Goal: Communication & Community: Answer question/provide support

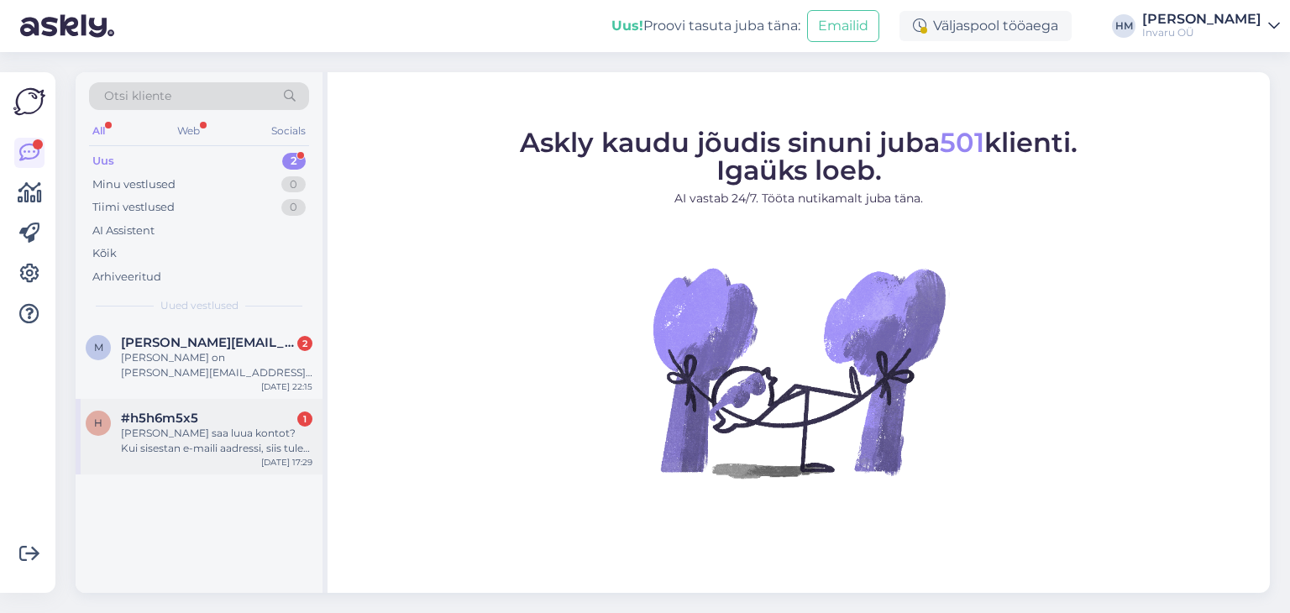
click at [145, 431] on div "[PERSON_NAME] saa luua kontot? Kui sisestan e-maili aadressi, siis tuleb kiri: …" at bounding box center [217, 441] width 192 height 30
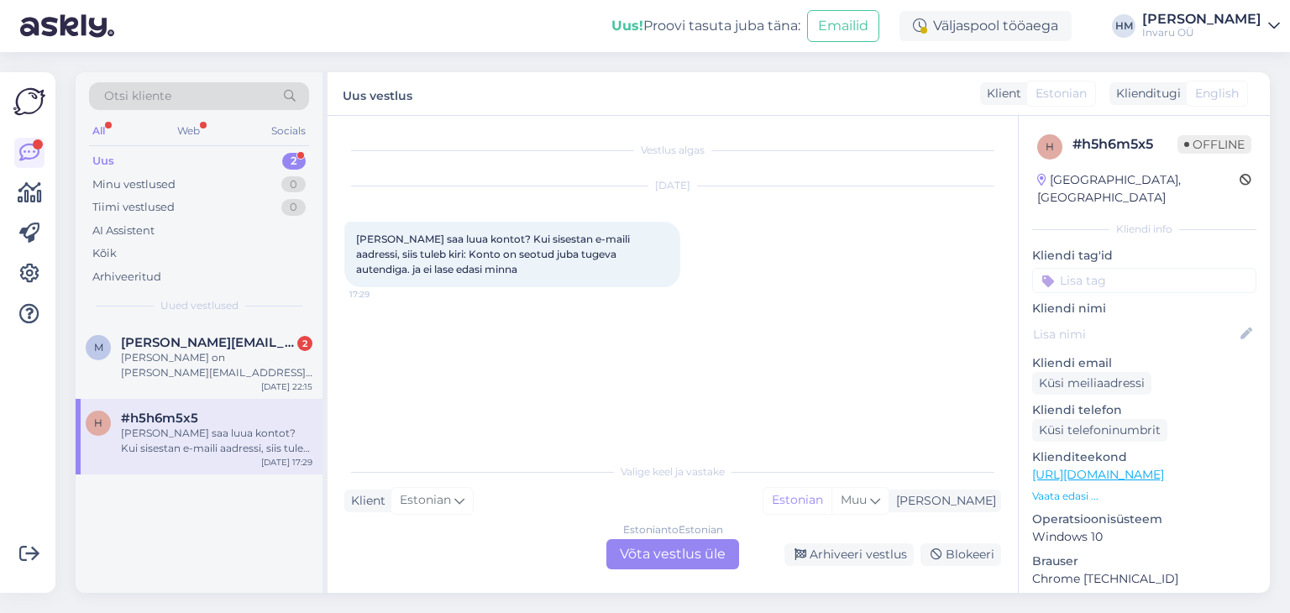
click at [682, 556] on div "Estonian to Estonian Võta vestlus üle" at bounding box center [673, 554] width 133 height 30
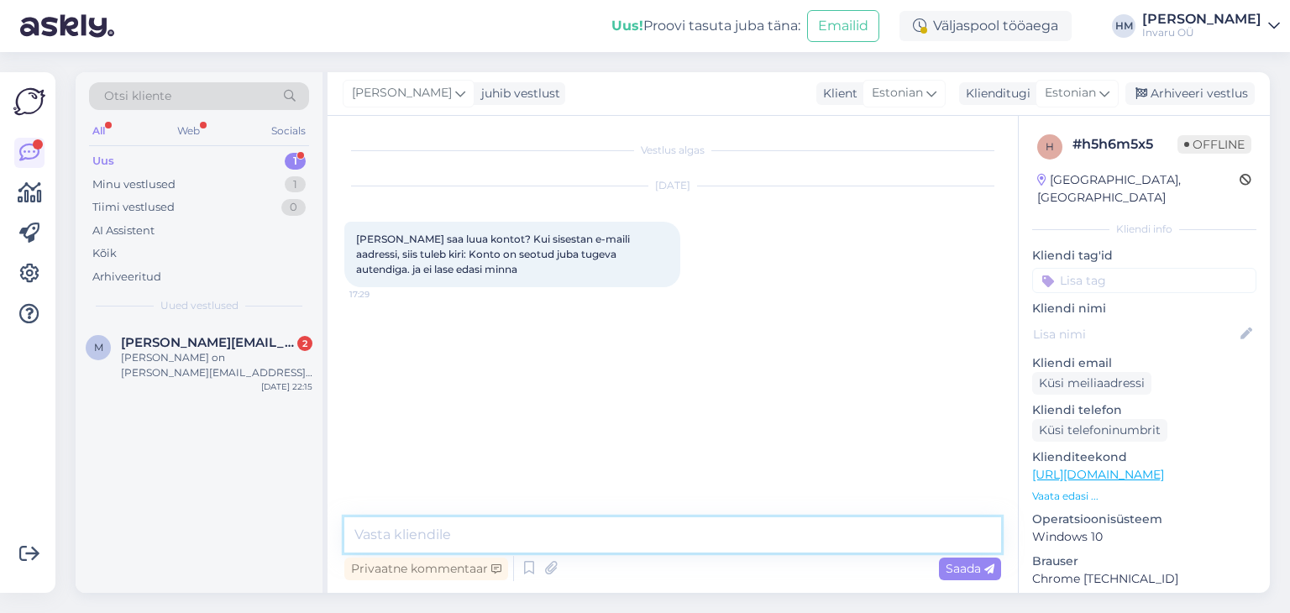
click at [441, 535] on textarea at bounding box center [672, 535] width 657 height 35
drag, startPoint x: 600, startPoint y: 532, endPoint x: 421, endPoint y: 533, distance: 178.9
click at [421, 533] on textarea "Tere! Ehk aitab kodulehel olev info" at bounding box center [672, 535] width 657 height 35
paste textarea "[PERSON_NAME] varasemalt konto loonud e-posti aadressiga, tuleb see soodustuse …"
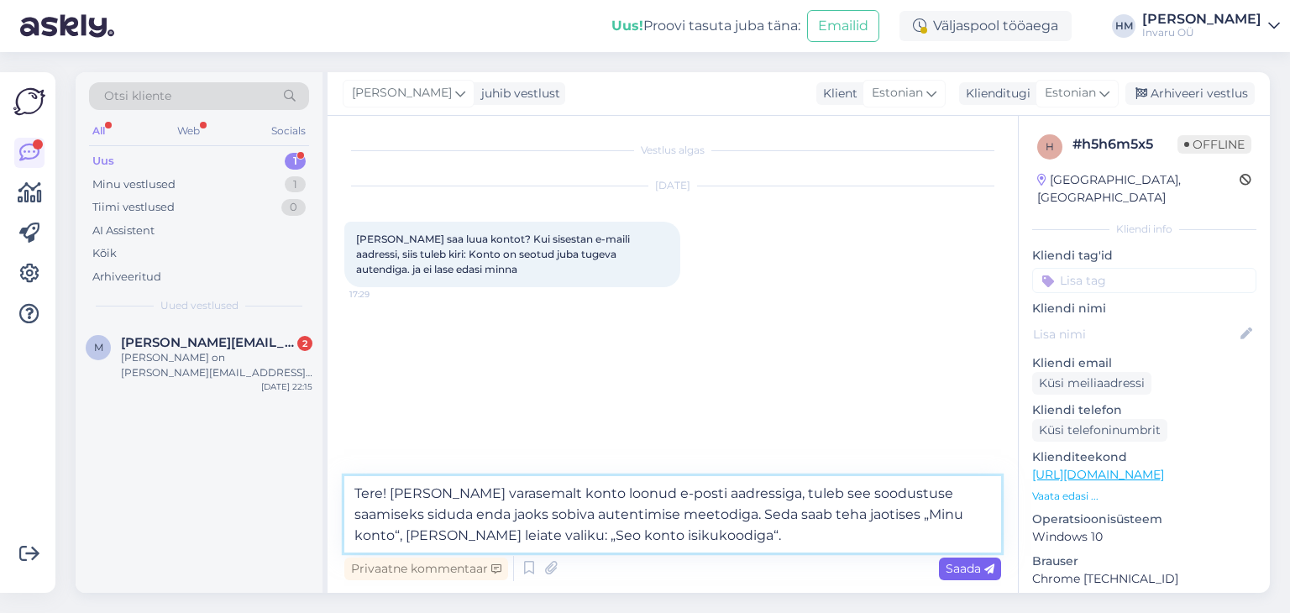
type textarea "Tere! [PERSON_NAME] varasemalt konto loonud e-posti aadressiga, tuleb see soodu…"
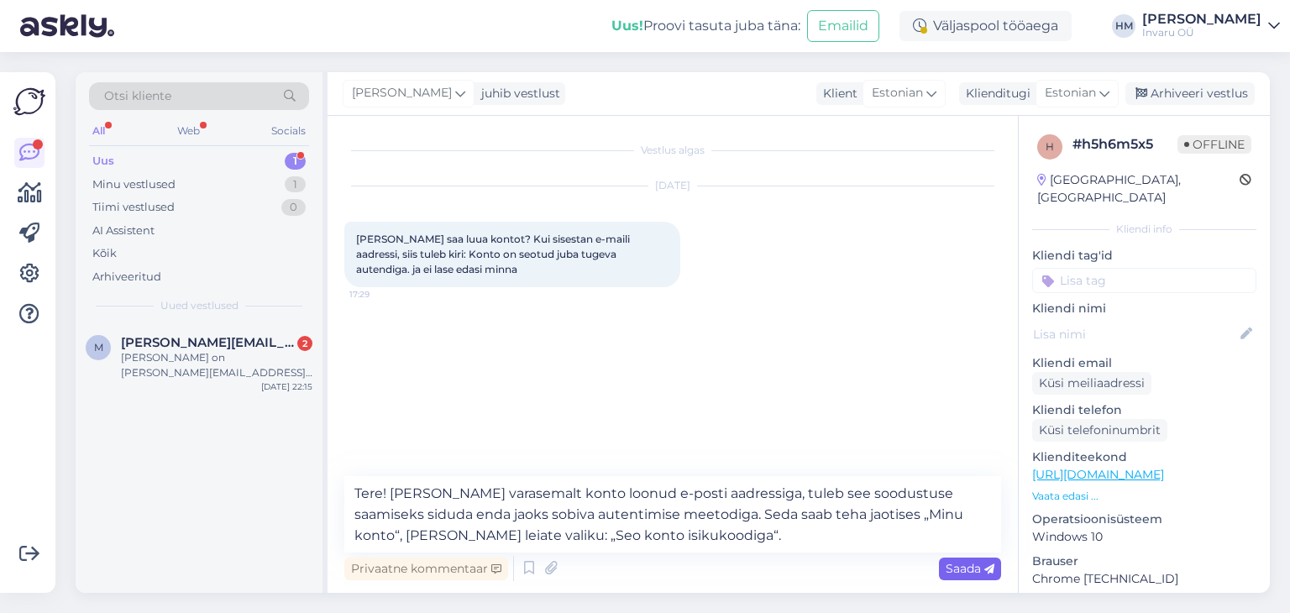
click at [951, 570] on span "Saada" at bounding box center [970, 568] width 49 height 15
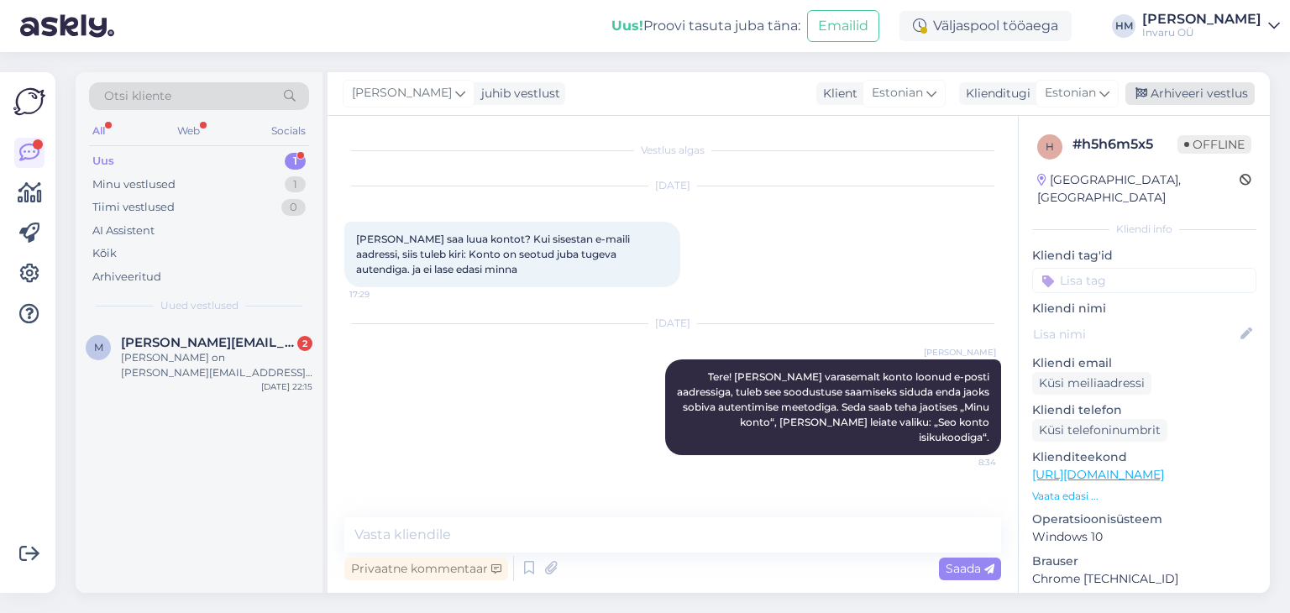
click at [1213, 88] on div "Arhiveeri vestlus" at bounding box center [1190, 93] width 129 height 23
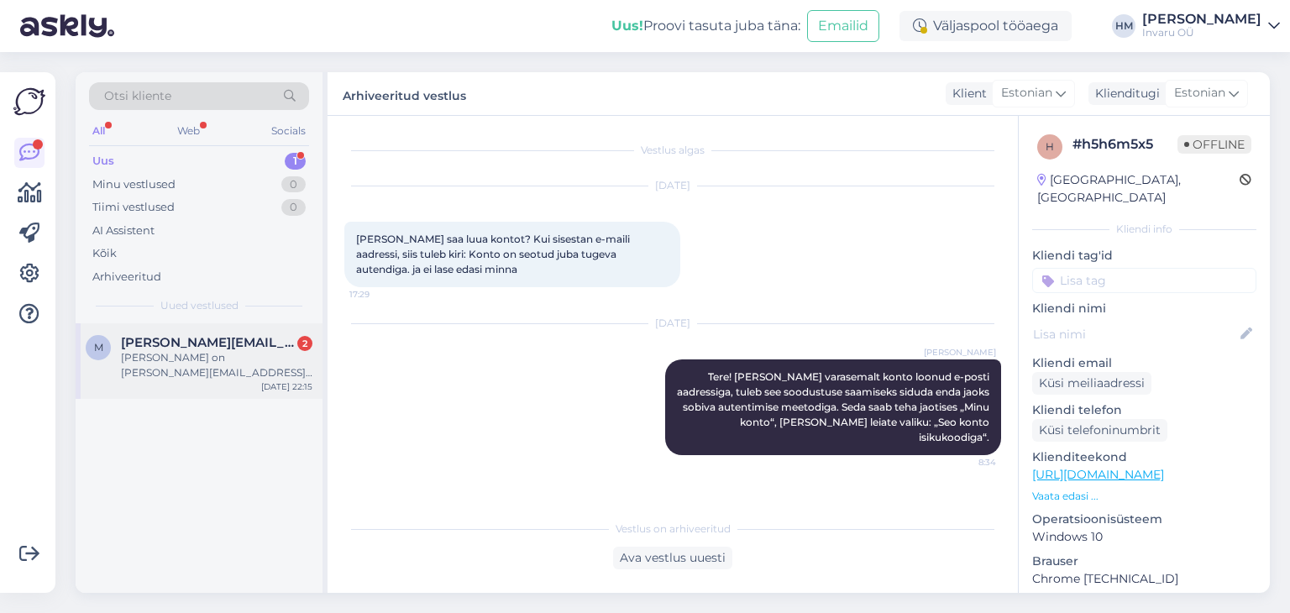
click at [155, 342] on span "[PERSON_NAME][EMAIL_ADDRESS][DOMAIN_NAME]" at bounding box center [208, 342] width 175 height 15
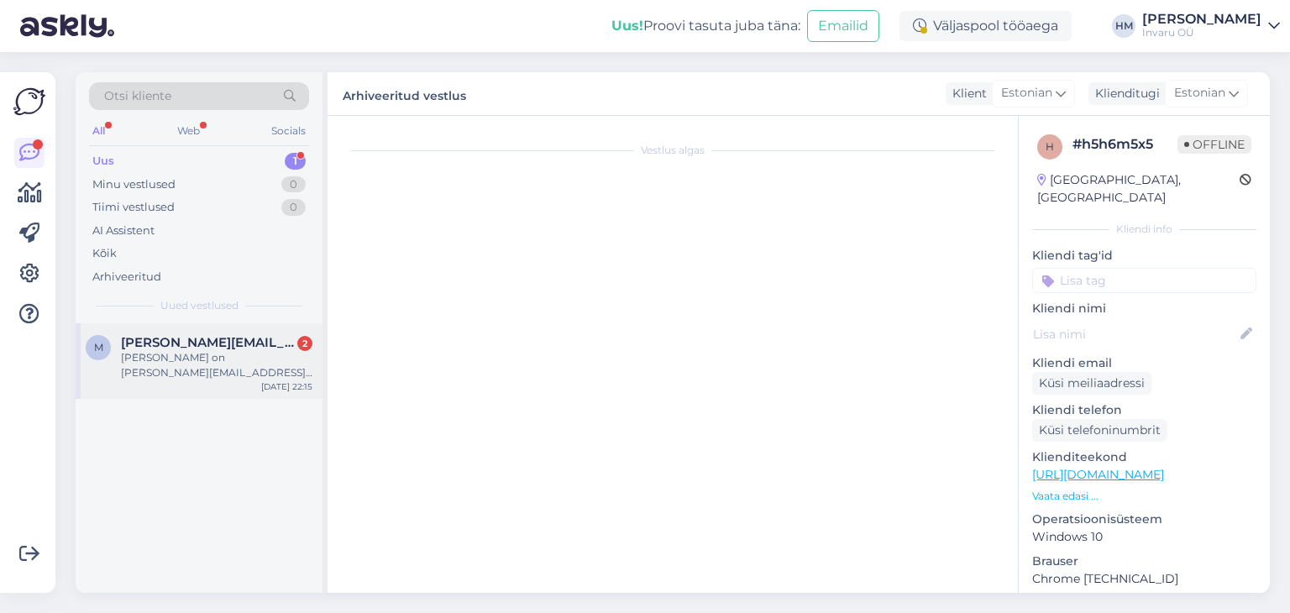
scroll to position [29, 0]
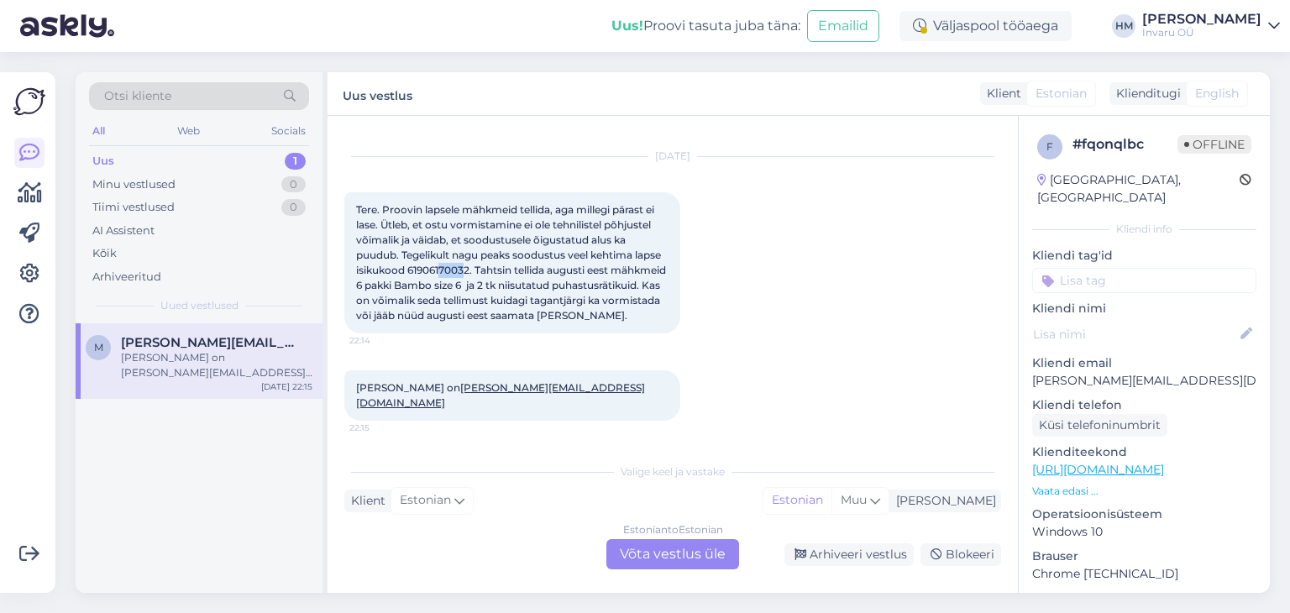
drag, startPoint x: 468, startPoint y: 266, endPoint x: 441, endPoint y: 267, distance: 26.9
click at [441, 267] on span "Tere. Proovin lapsele mähkmeid tellida, aga millegi pärast ei lase. Ütleb, et o…" at bounding box center [512, 262] width 313 height 118
drag, startPoint x: 407, startPoint y: 271, endPoint x: 469, endPoint y: 263, distance: 62.6
click at [469, 263] on span "Tere. Proovin lapsele mähkmeid tellida, aga millegi pärast ei lase. Ütleb, et o…" at bounding box center [512, 262] width 313 height 118
copy span "61906170032"
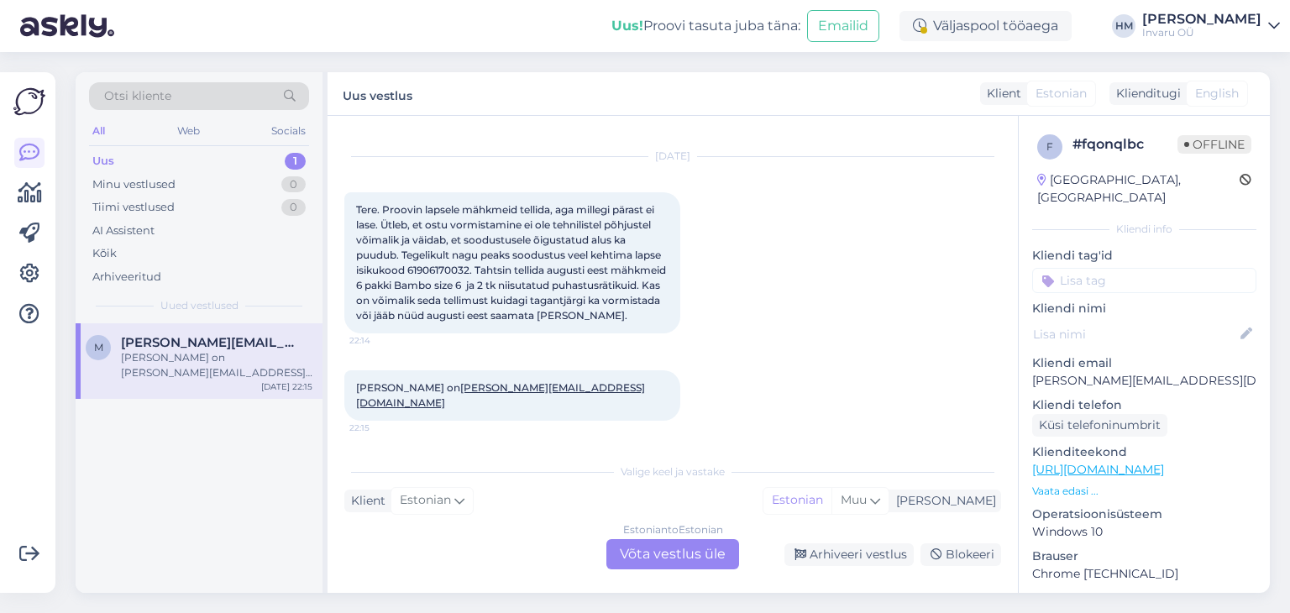
click at [675, 552] on div "Estonian to Estonian Võta vestlus üle" at bounding box center [673, 554] width 133 height 30
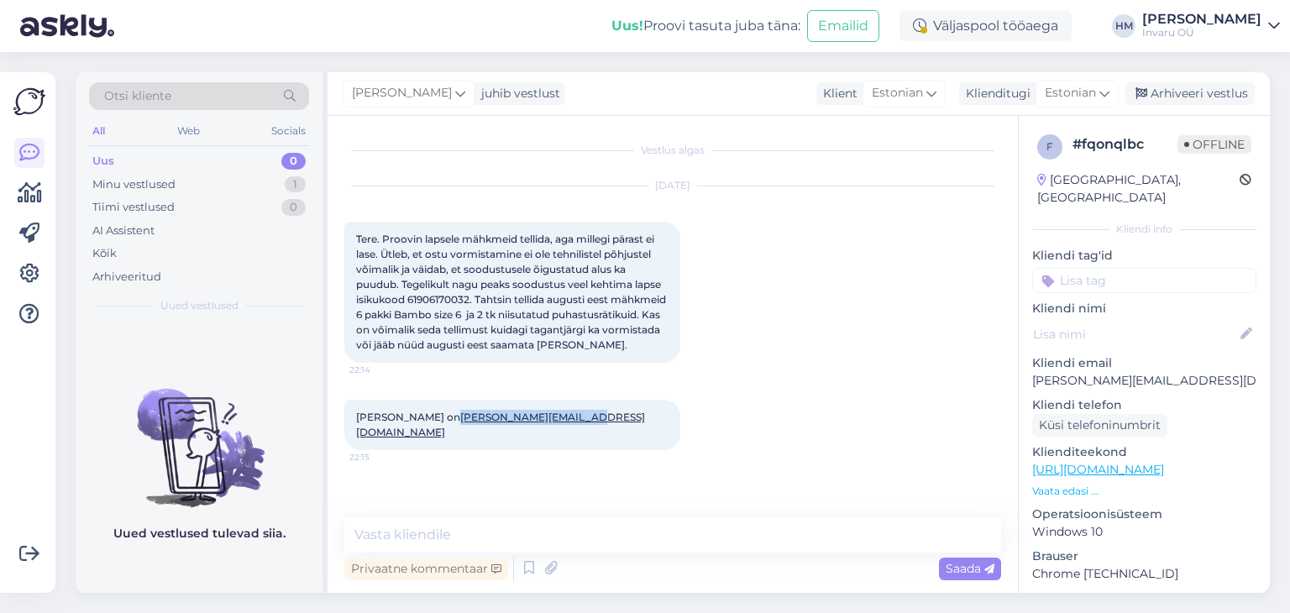
drag, startPoint x: 560, startPoint y: 428, endPoint x: 430, endPoint y: 425, distance: 130.3
click at [430, 425] on span "[PERSON_NAME] on [PERSON_NAME][EMAIL_ADDRESS][DOMAIN_NAME]" at bounding box center [500, 425] width 289 height 28
copy link "[PERSON_NAME][EMAIL_ADDRESS][DOMAIN_NAME]"
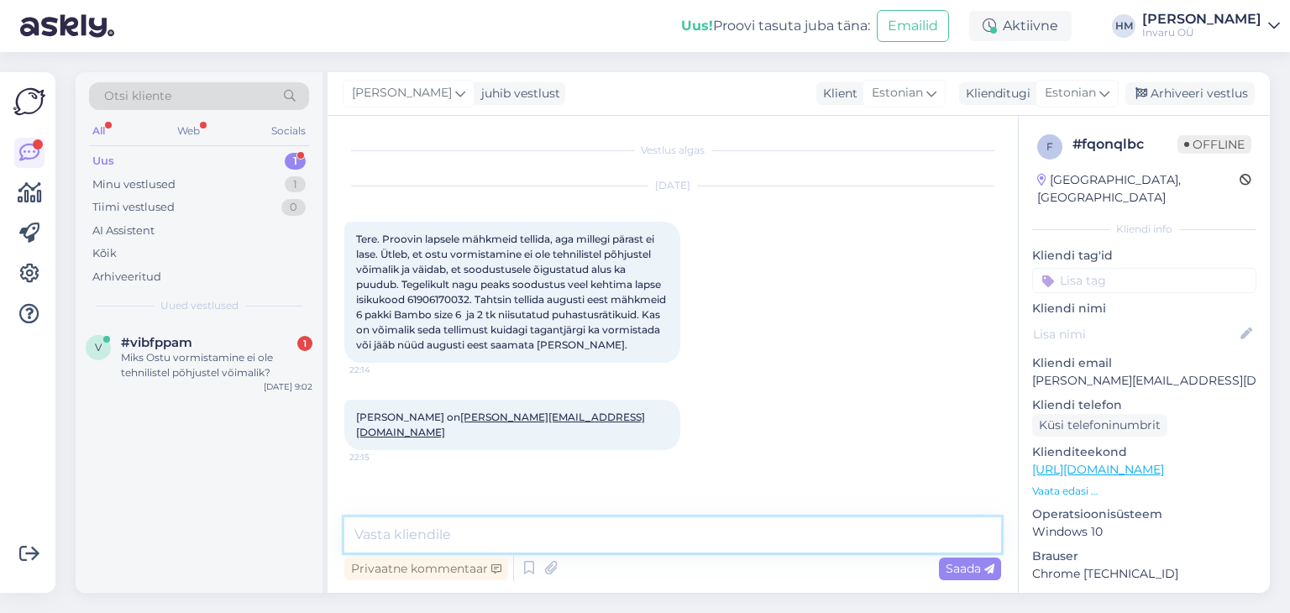
click at [383, 532] on textarea at bounding box center [672, 535] width 657 height 35
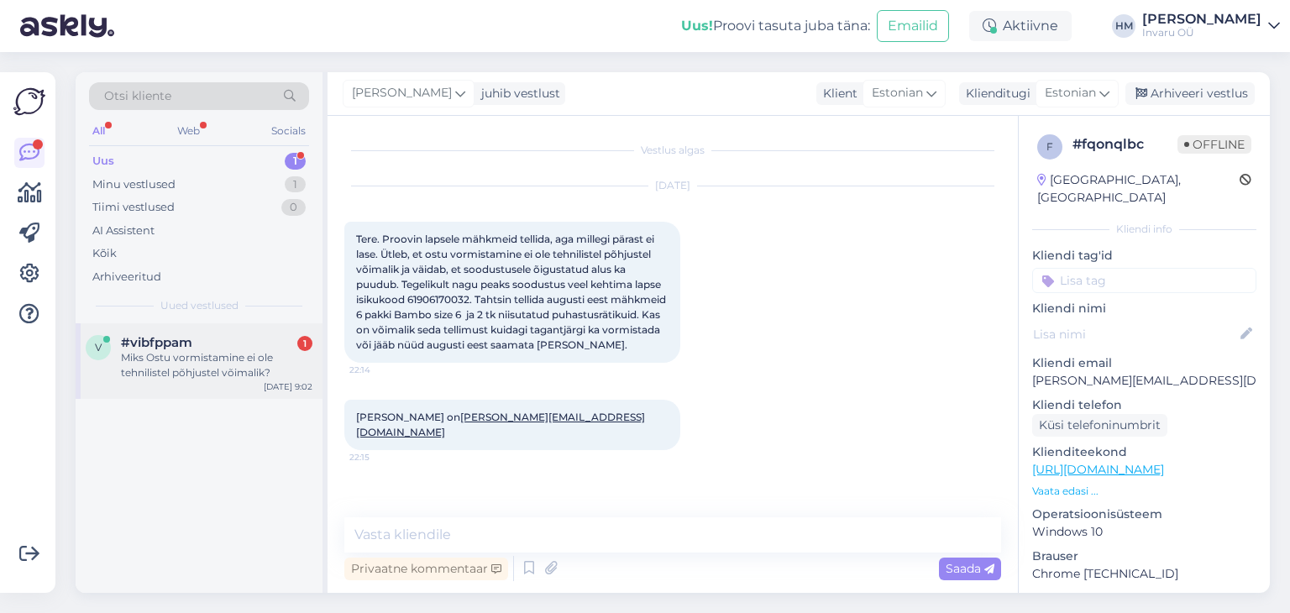
click at [162, 364] on div "Miks Ostu vormistamine ei ole tehnilistel põhjustel võimalik?" at bounding box center [217, 365] width 192 height 30
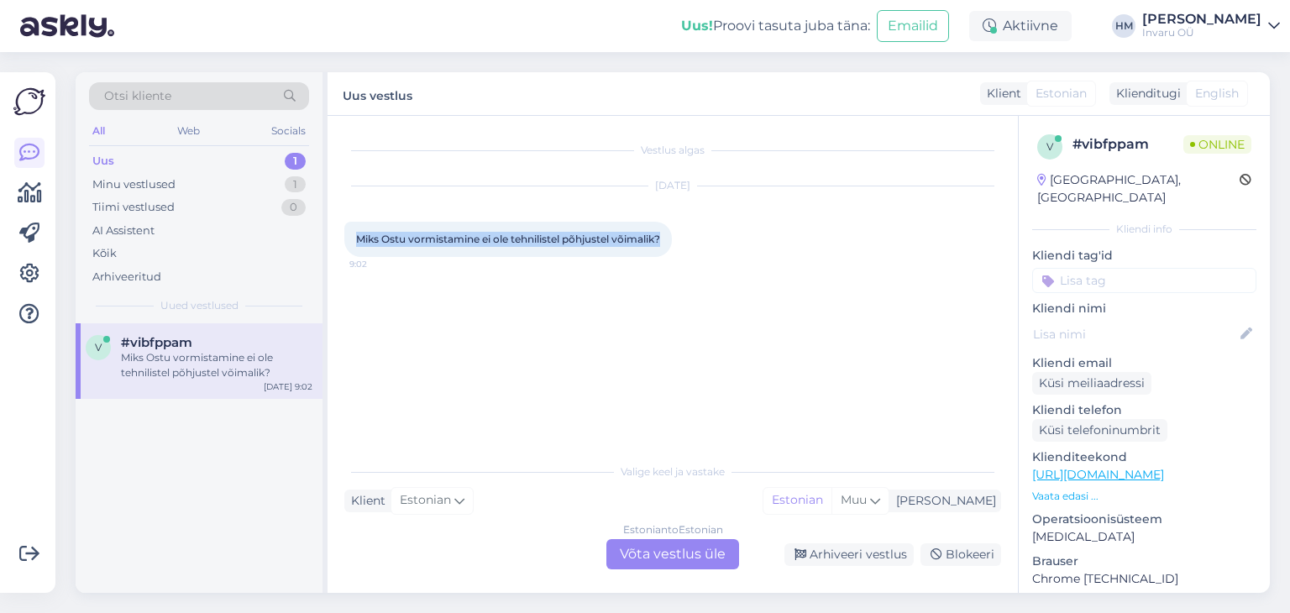
drag, startPoint x: 676, startPoint y: 233, endPoint x: 355, endPoint y: 228, distance: 321.8
click at [355, 228] on div "Miks Ostu vormistamine ei ole tehnilistel põhjustel võimalik? 9:02" at bounding box center [508, 239] width 328 height 35
copy span "Miks Ostu vormistamine ei ole tehnilistel põhjustel võimalik?"
click at [642, 555] on div "Estonian to Estonian Võta vestlus üle" at bounding box center [673, 554] width 133 height 30
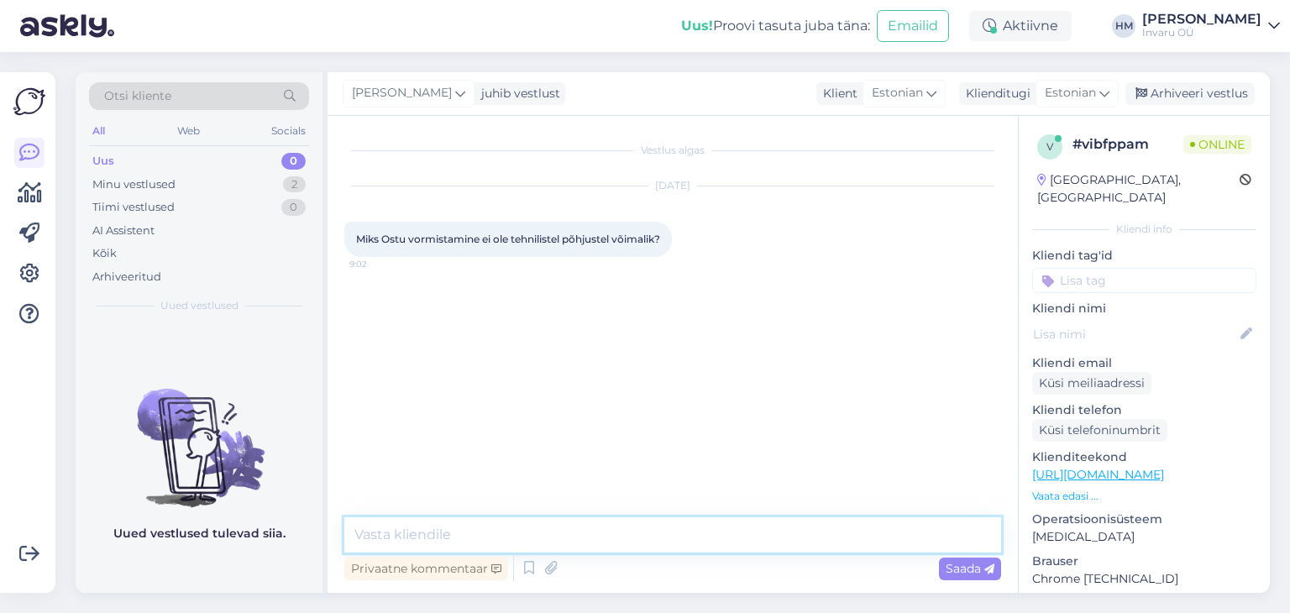
click at [487, 520] on textarea at bounding box center [672, 535] width 657 height 35
type textarea "Tere, kohe uurin"
click at [468, 531] on textarea at bounding box center [672, 535] width 657 height 35
click at [521, 527] on textarea at bounding box center [672, 535] width 657 height 35
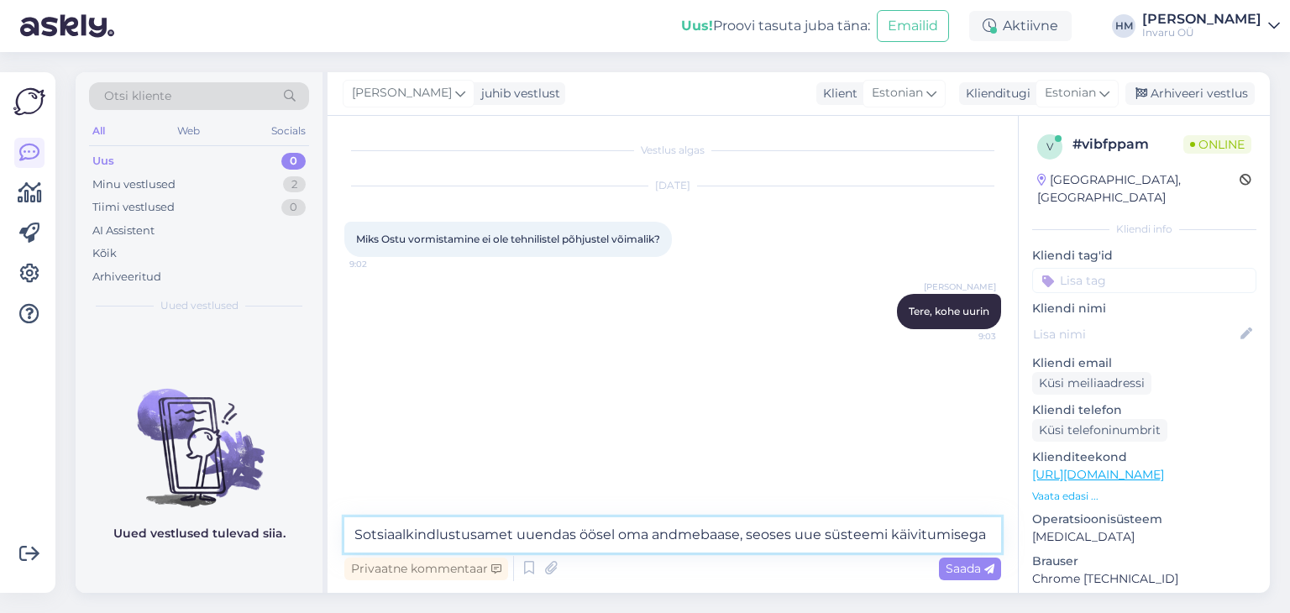
click at [793, 535] on textarea "Sotsiaalkindlustusamet uuendas öösel oma andmebaase, seoses uue süsteemi käivit…" at bounding box center [672, 535] width 657 height 35
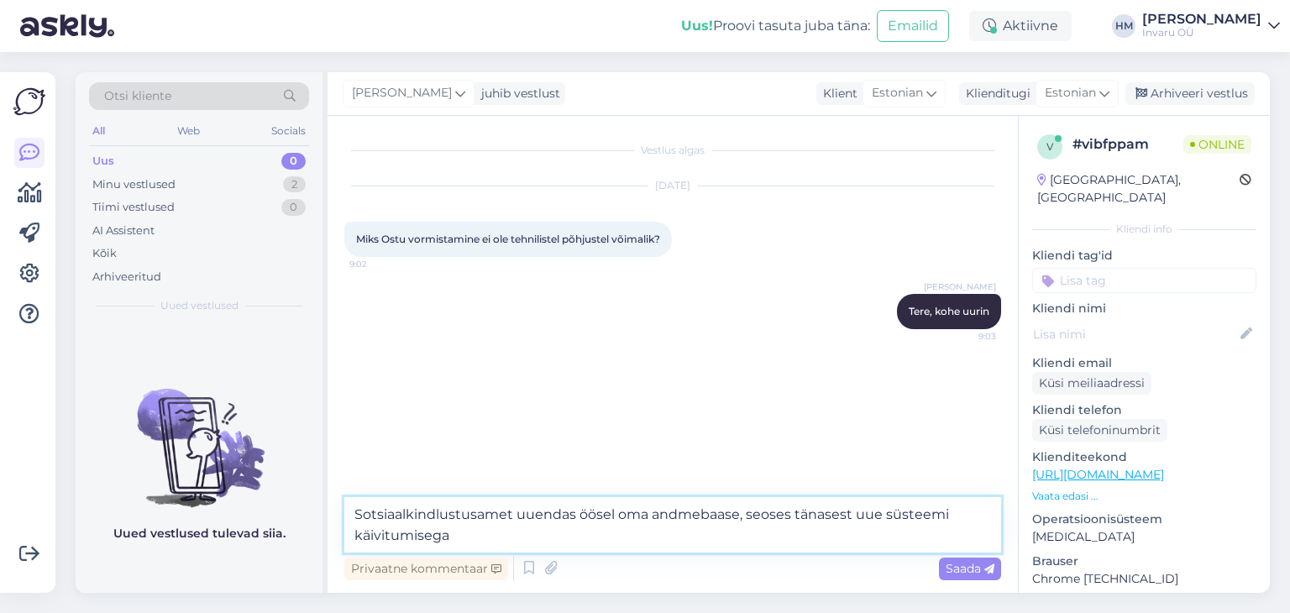
click at [457, 532] on textarea "Sotsiaalkindlustusamet uuendas öösel oma andmebaase, seoses tänasest uue süstee…" at bounding box center [672, 524] width 657 height 55
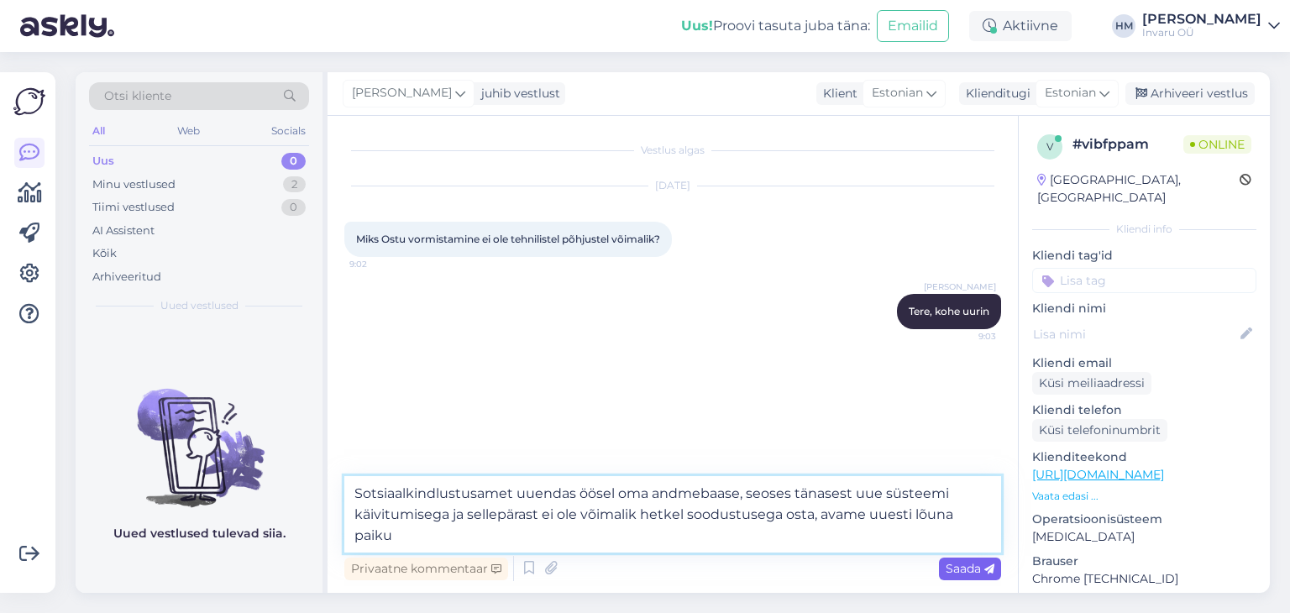
type textarea "Sotsiaalkindlustusamet uuendas öösel oma andmebaase, seoses tänasest uue süstee…"
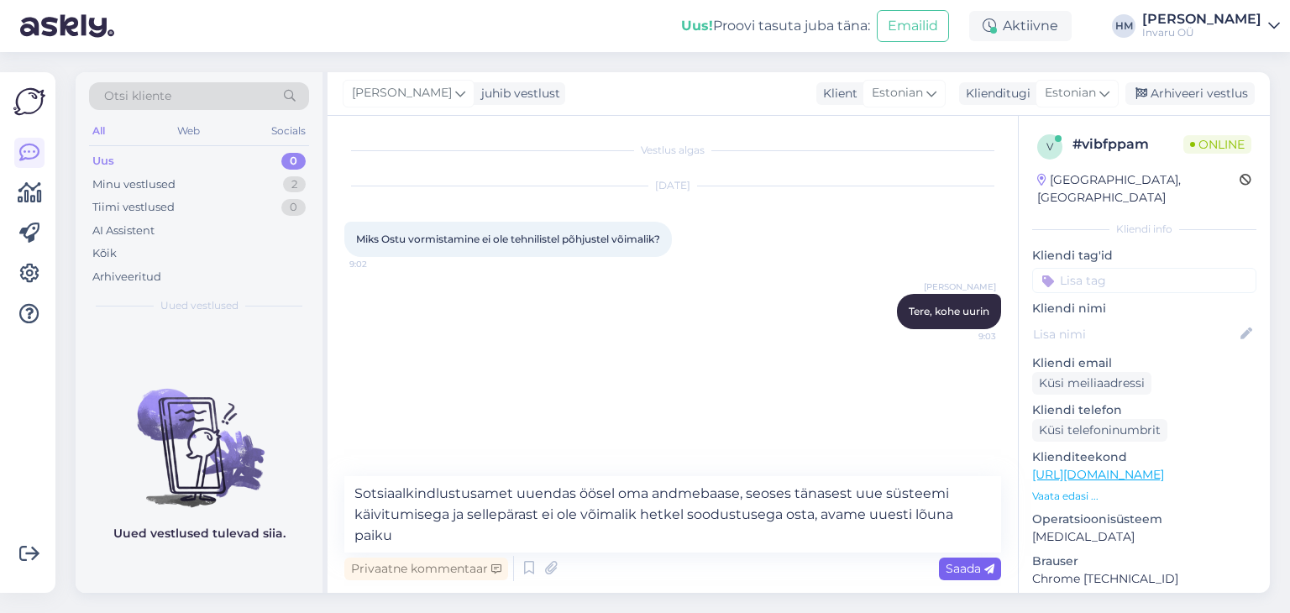
click at [960, 565] on span "Saada" at bounding box center [970, 568] width 49 height 15
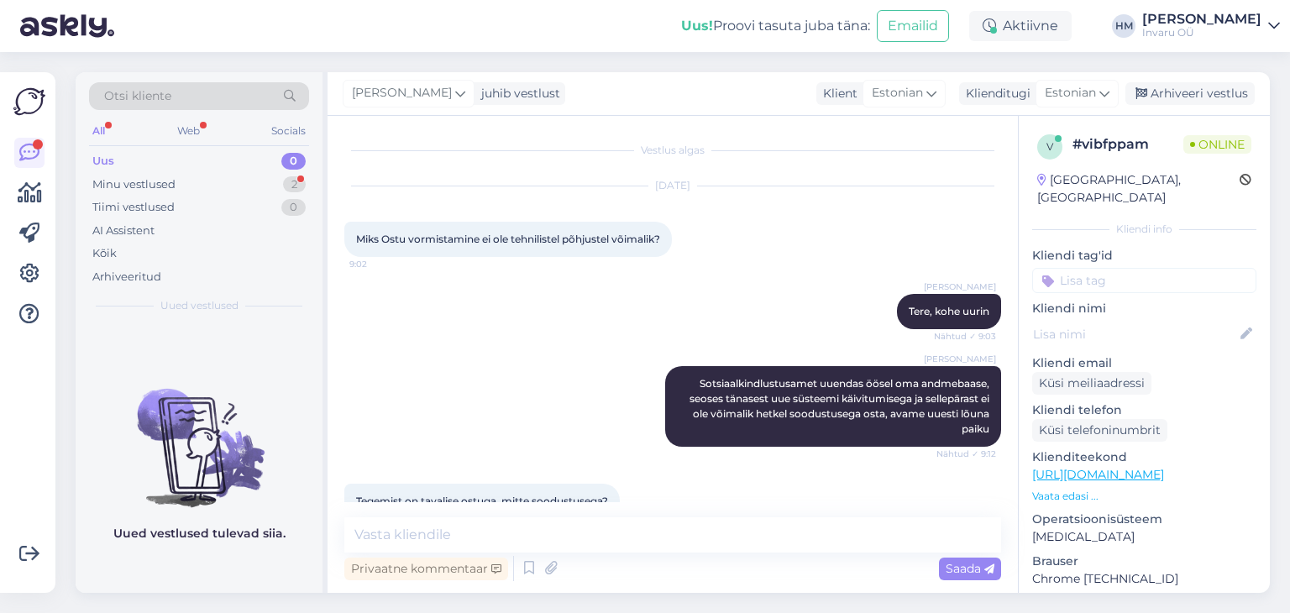
scroll to position [35, 0]
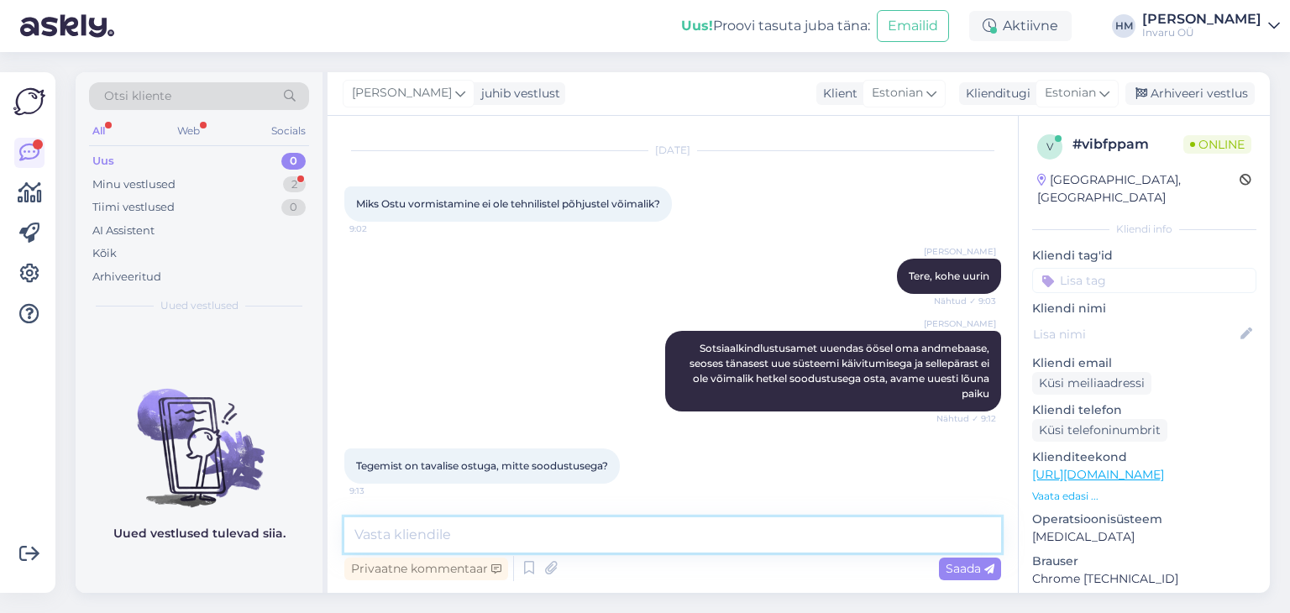
click at [501, 535] on textarea at bounding box center [672, 535] width 657 height 35
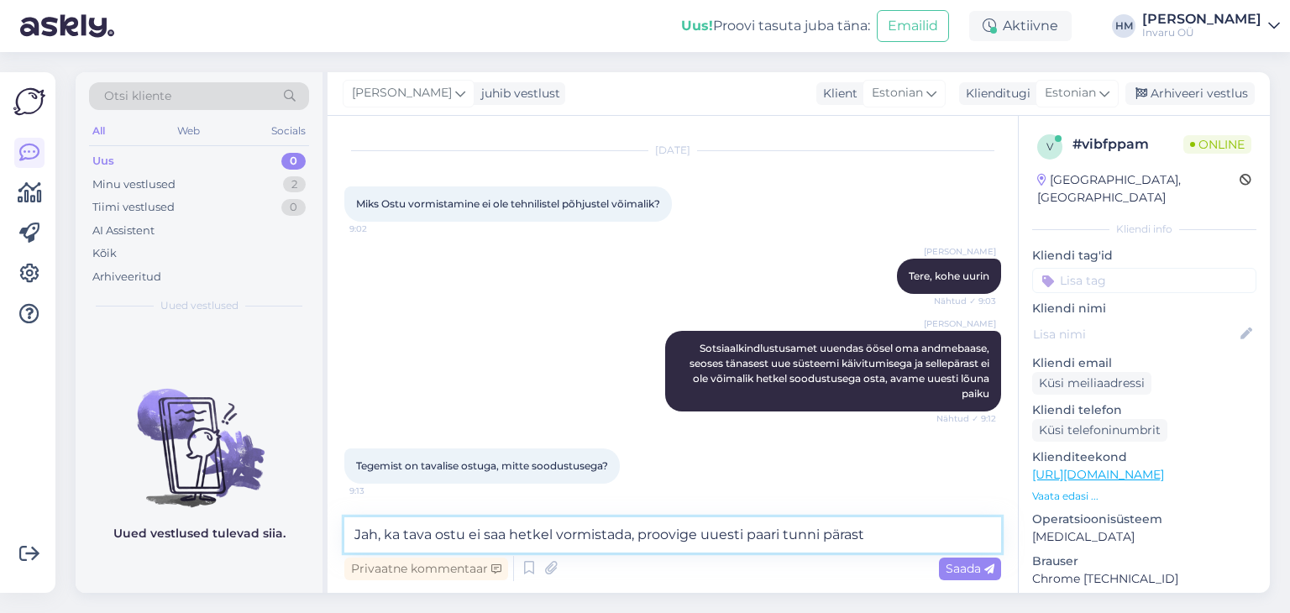
type textarea "Jah, ka tava ostu ei saa hetkel vormistada, proovige uuesti paari tunni pärast."
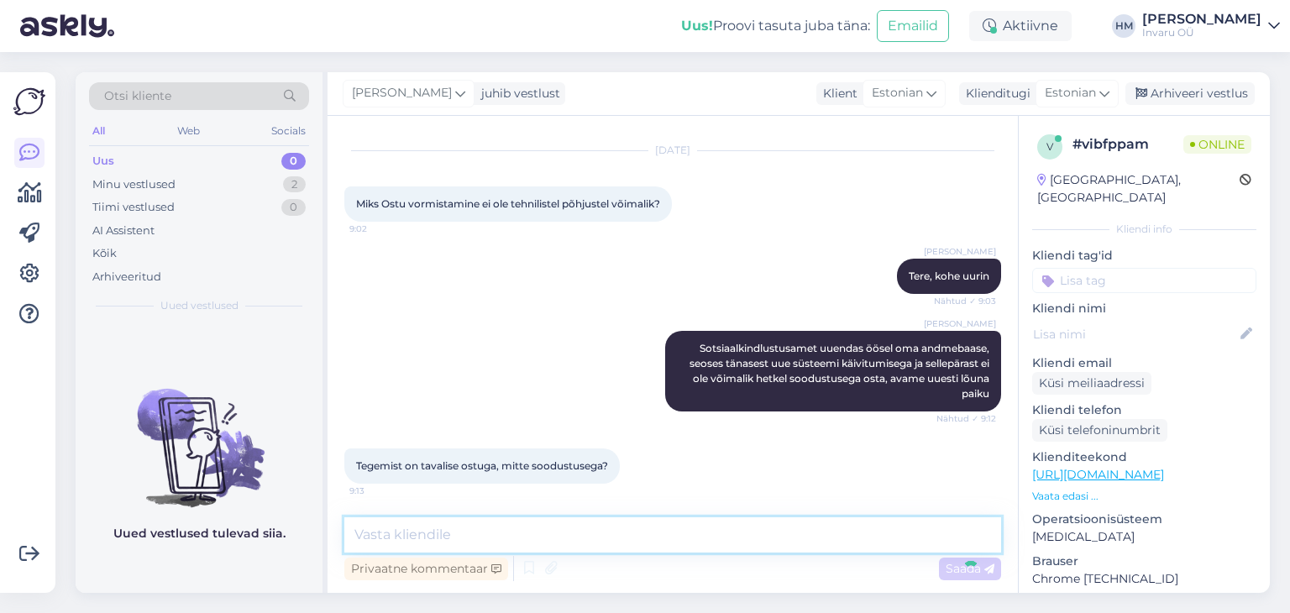
scroll to position [123, 0]
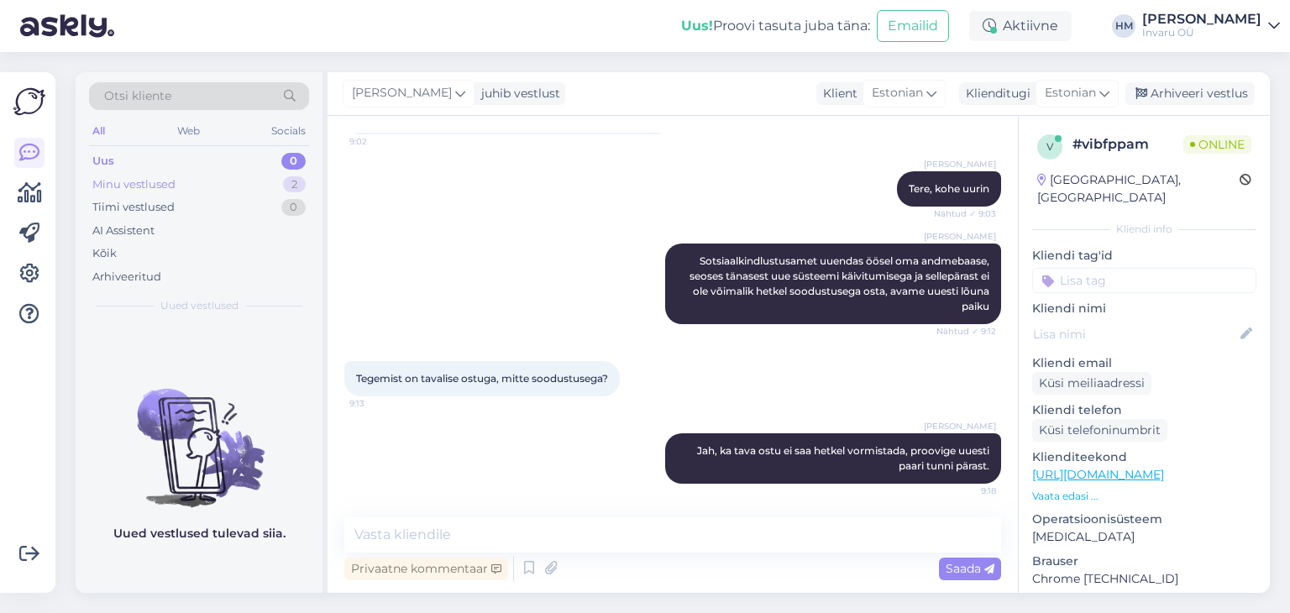
click at [101, 181] on div "Minu vestlused" at bounding box center [133, 184] width 83 height 17
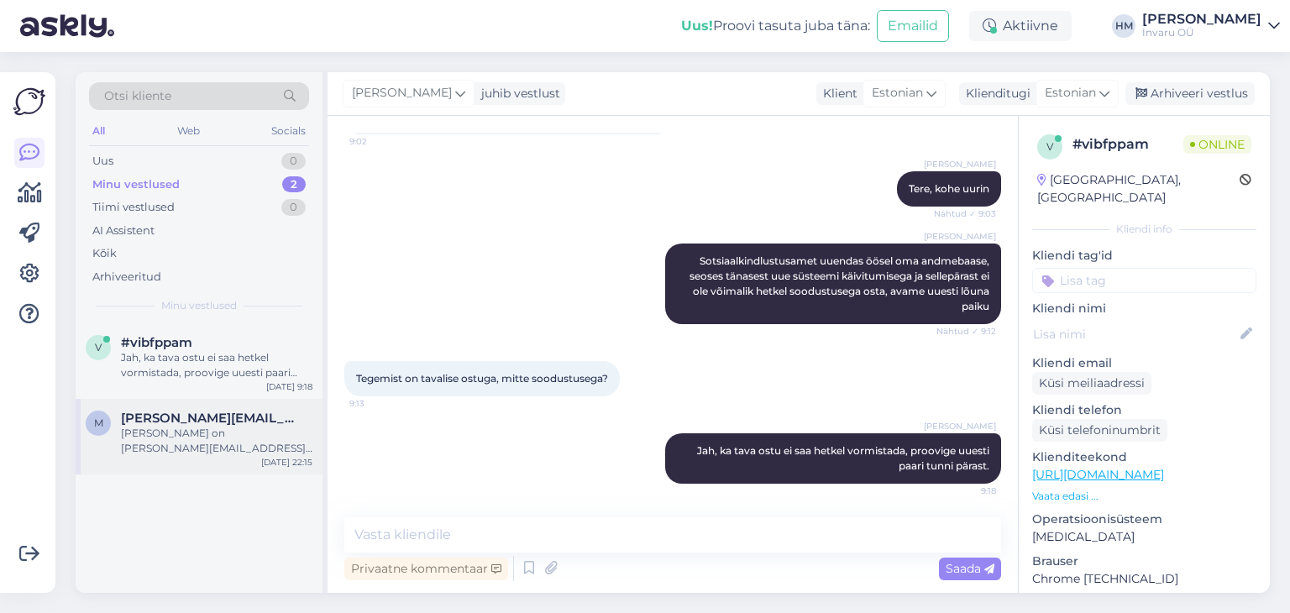
click at [160, 413] on span "[PERSON_NAME][EMAIL_ADDRESS][DOMAIN_NAME]" at bounding box center [208, 418] width 175 height 15
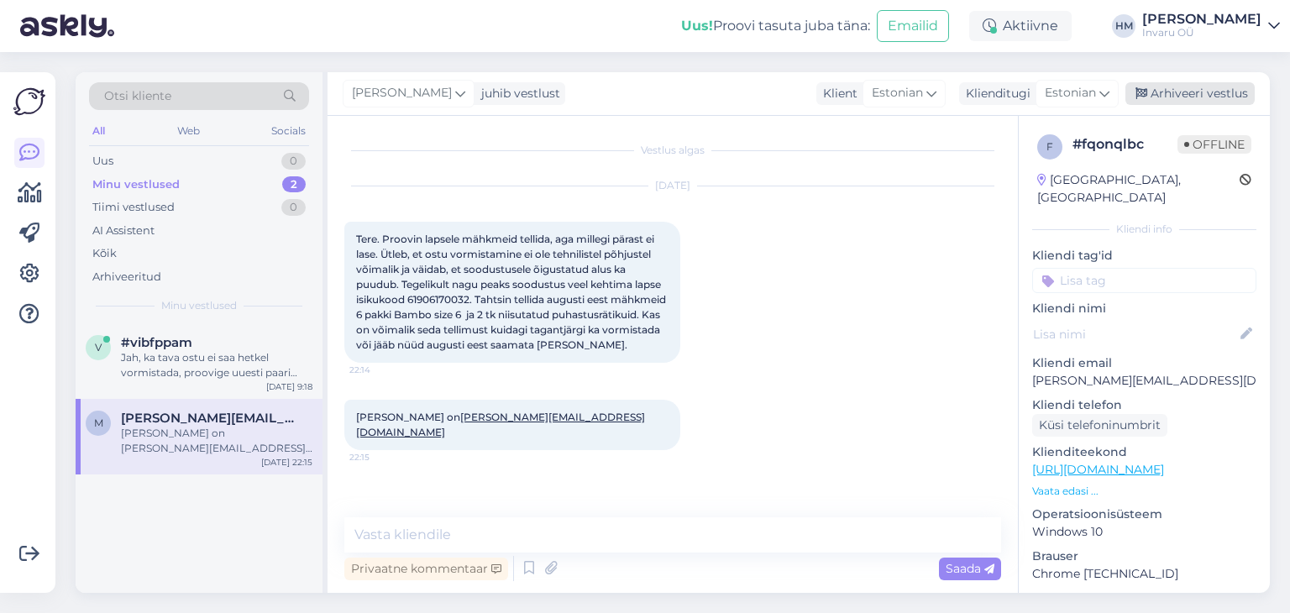
click at [1201, 95] on div "Arhiveeri vestlus" at bounding box center [1190, 93] width 129 height 23
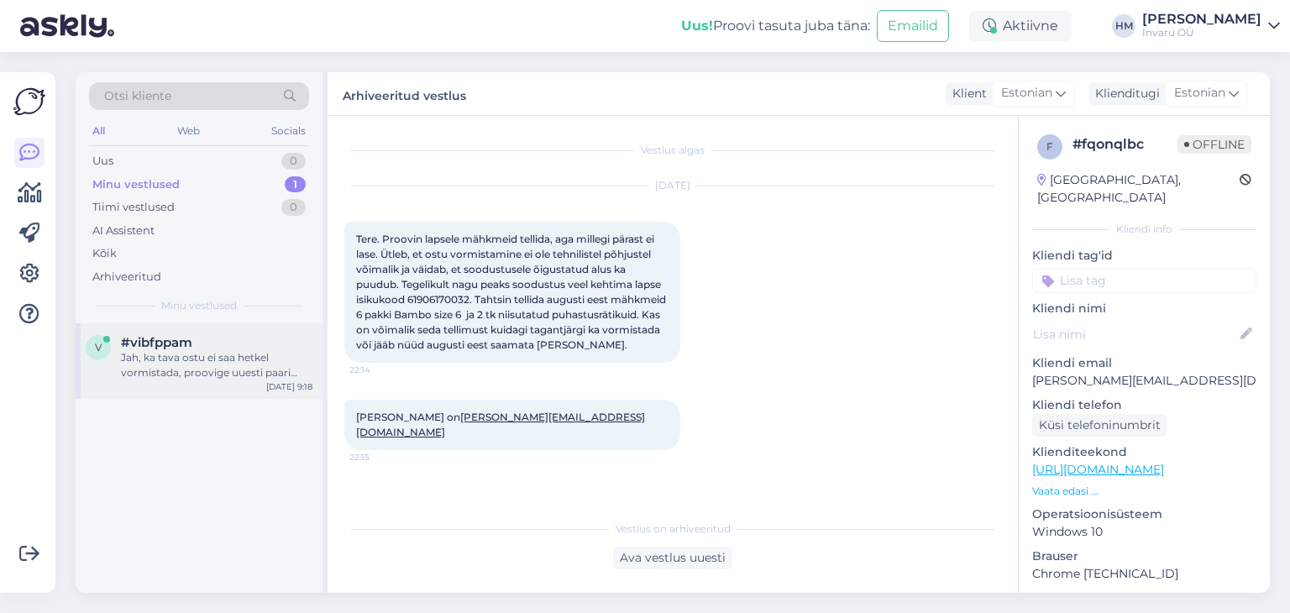
click at [166, 368] on div "Jah, ka tava ostu ei saa hetkel vormistada, proovige uuesti paari tunni pärast." at bounding box center [217, 365] width 192 height 30
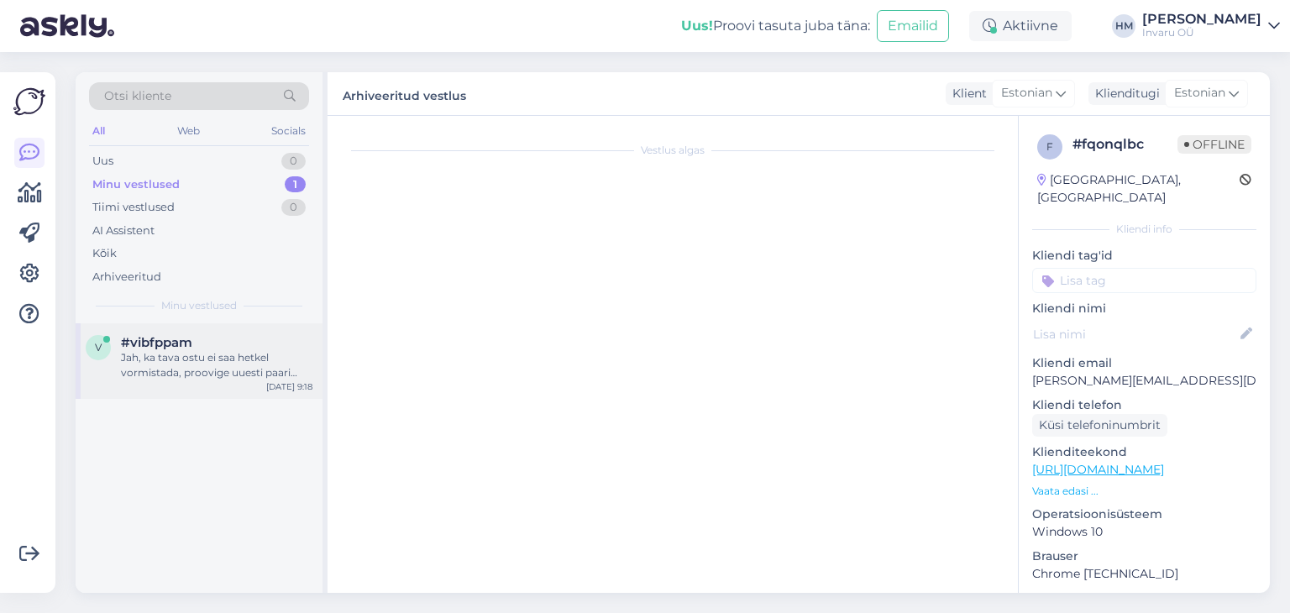
scroll to position [123, 0]
